Goal: Use online tool/utility: Utilize a website feature to perform a specific function

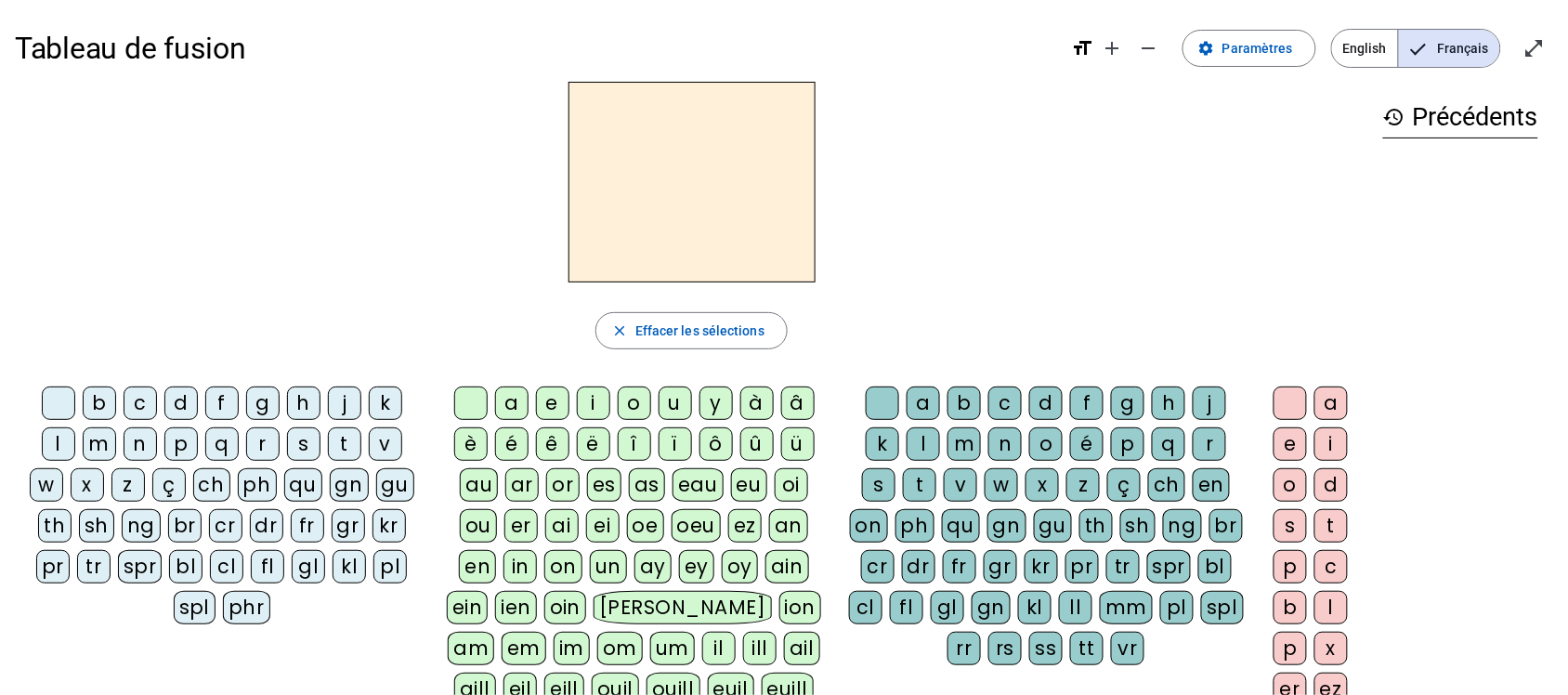
click at [181, 397] on div "d" at bounding box center [181, 404] width 34 height 34
click at [673, 403] on div "u" at bounding box center [675, 404] width 34 height 34
click at [344, 447] on div "t" at bounding box center [345, 445] width 34 height 34
click at [506, 400] on div "a" at bounding box center [512, 404] width 34 height 34
click at [551, 388] on div "e" at bounding box center [553, 404] width 34 height 34
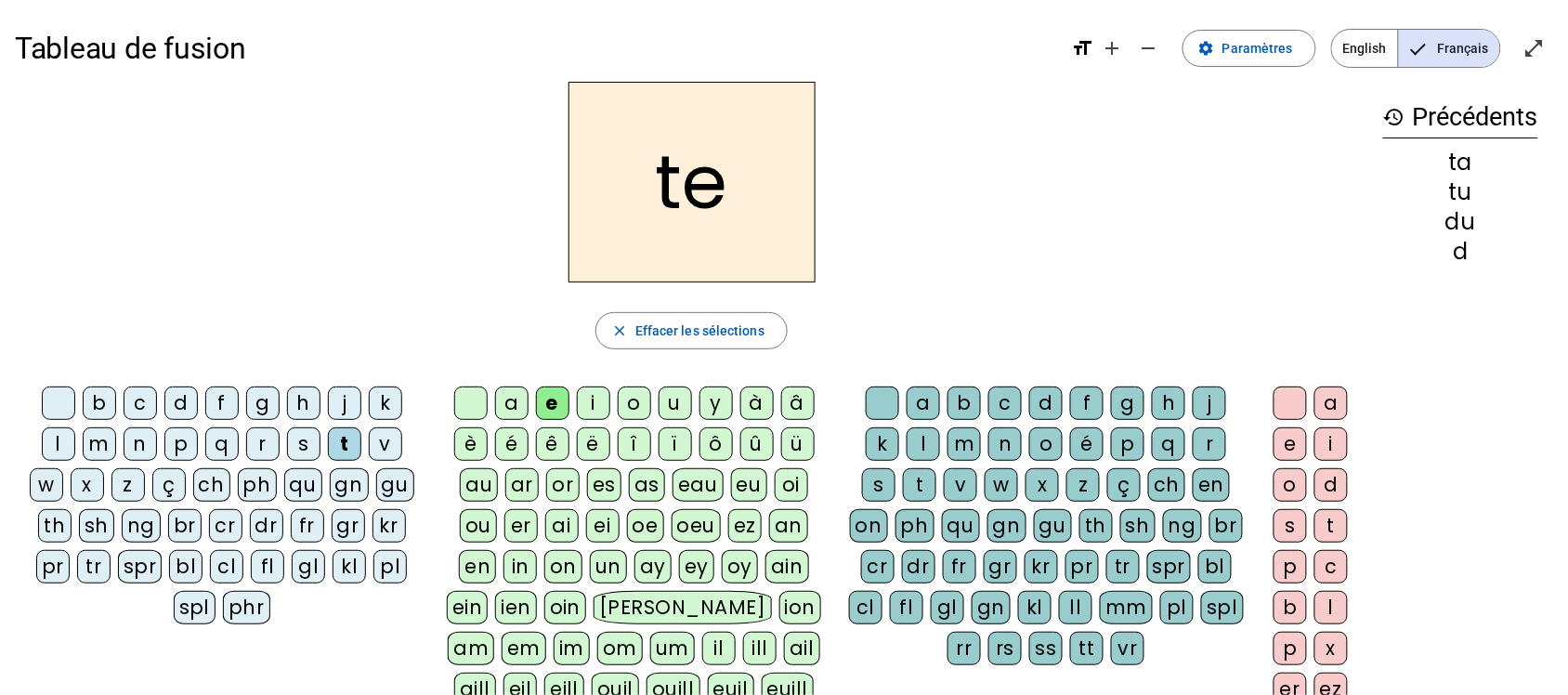
click at [189, 405] on div "d" at bounding box center [181, 404] width 34 height 34
click at [335, 400] on div "j" at bounding box center [345, 404] width 34 height 34
click at [92, 447] on div "m" at bounding box center [100, 445] width 34 height 34
click at [504, 392] on div "a" at bounding box center [512, 404] width 34 height 34
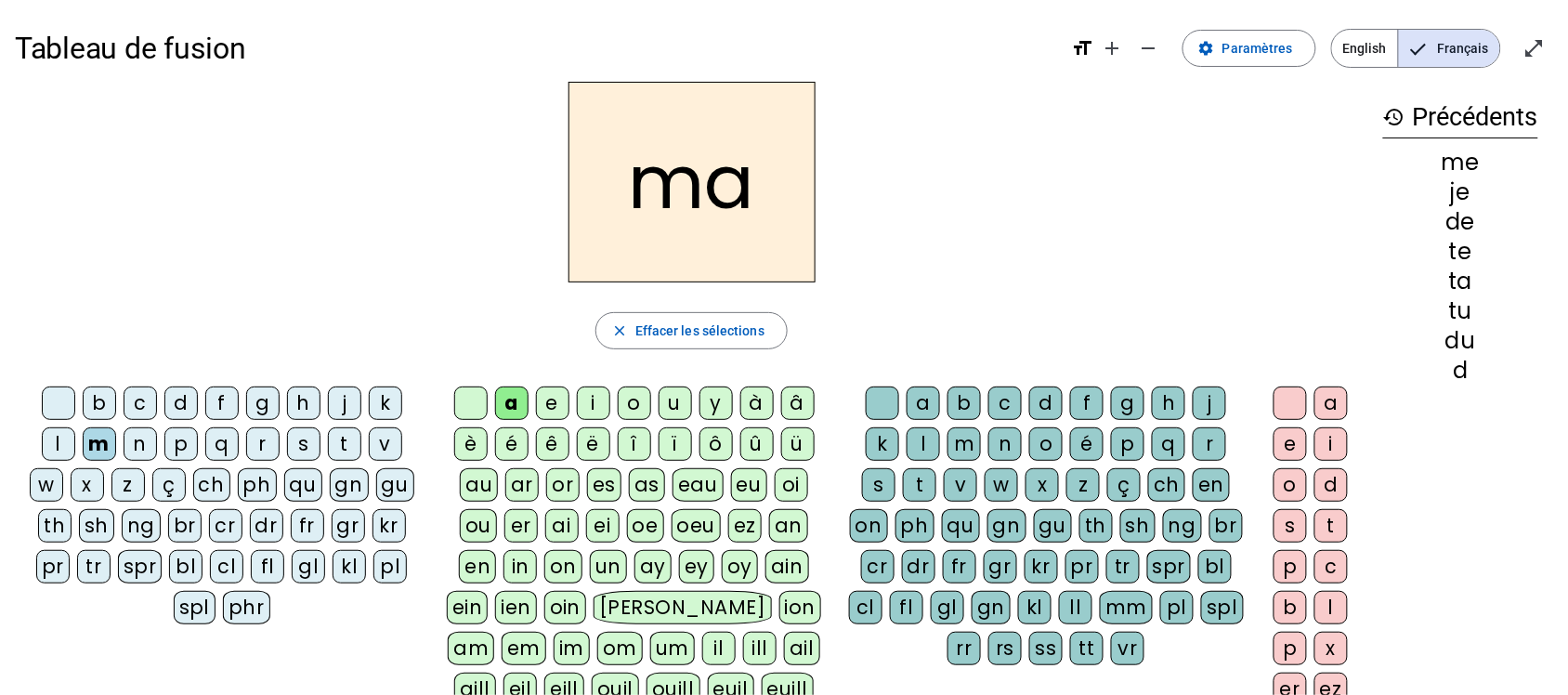
click at [925, 434] on div "l" at bounding box center [924, 445] width 34 height 34
